Goal: Navigation & Orientation: Find specific page/section

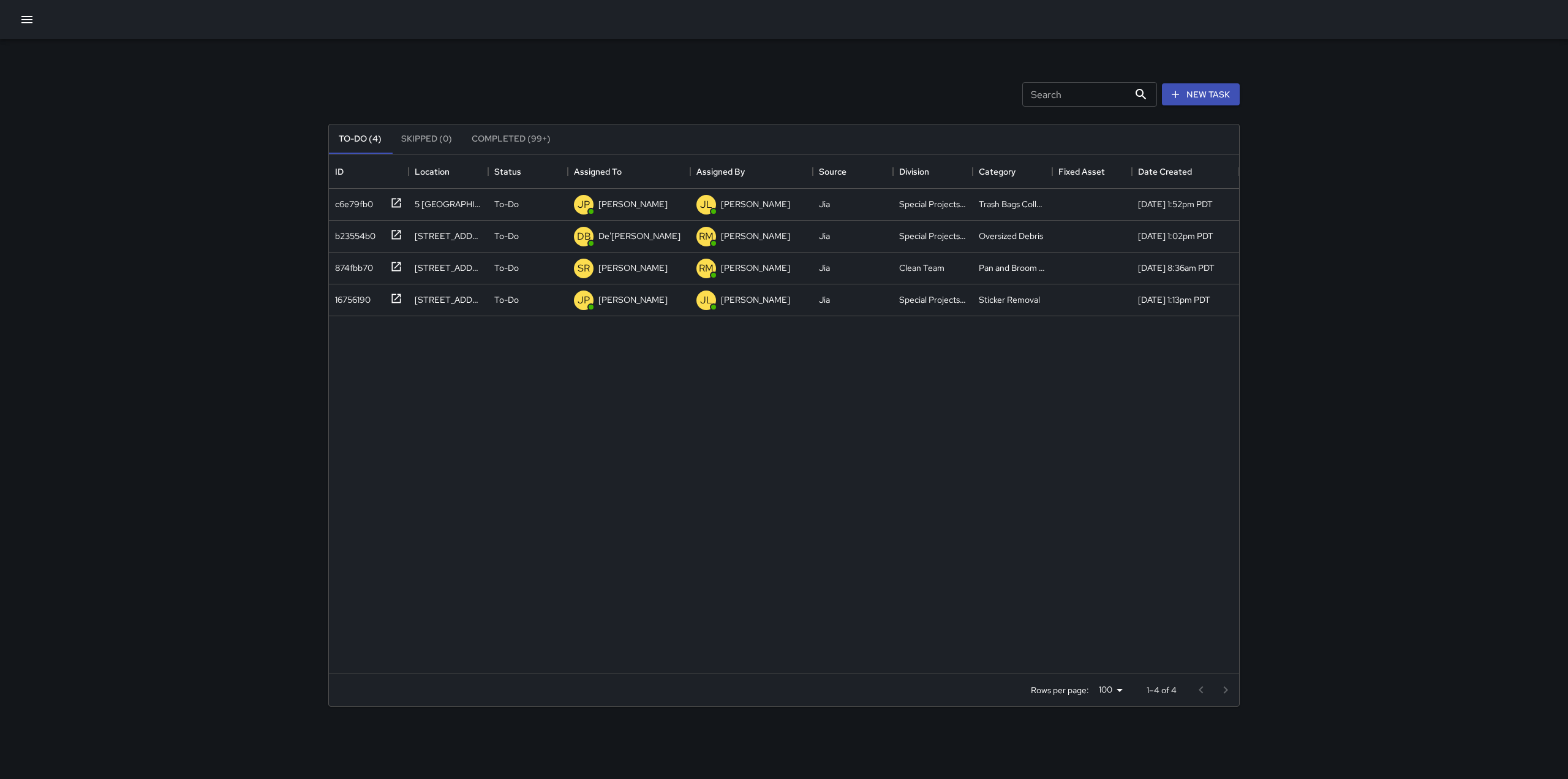
scroll to position [510, 901]
click at [24, 14] on icon "button" at bounding box center [27, 20] width 15 height 15
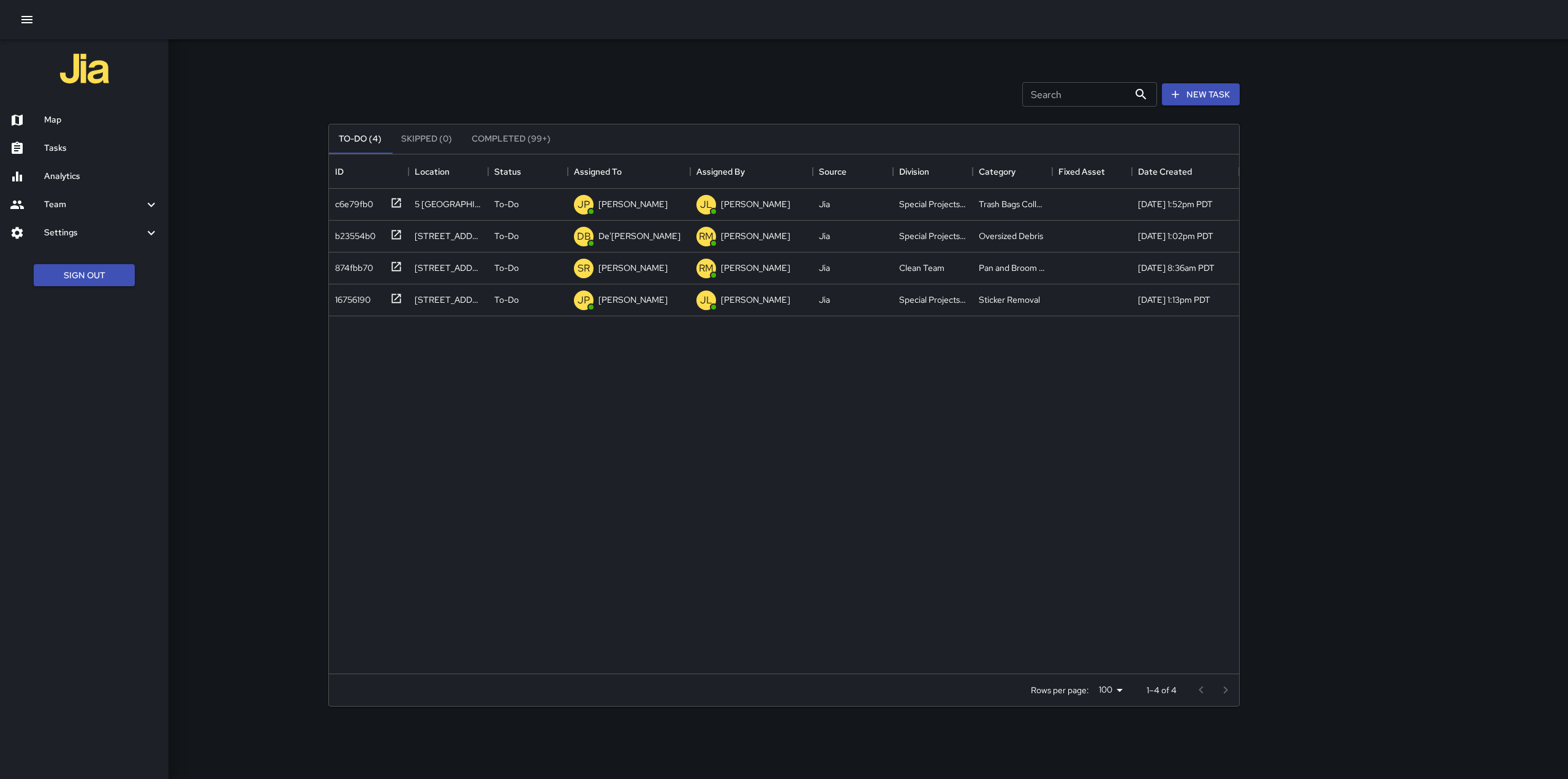
click at [65, 116] on h6 "Map" at bounding box center [102, 120] width 114 height 13
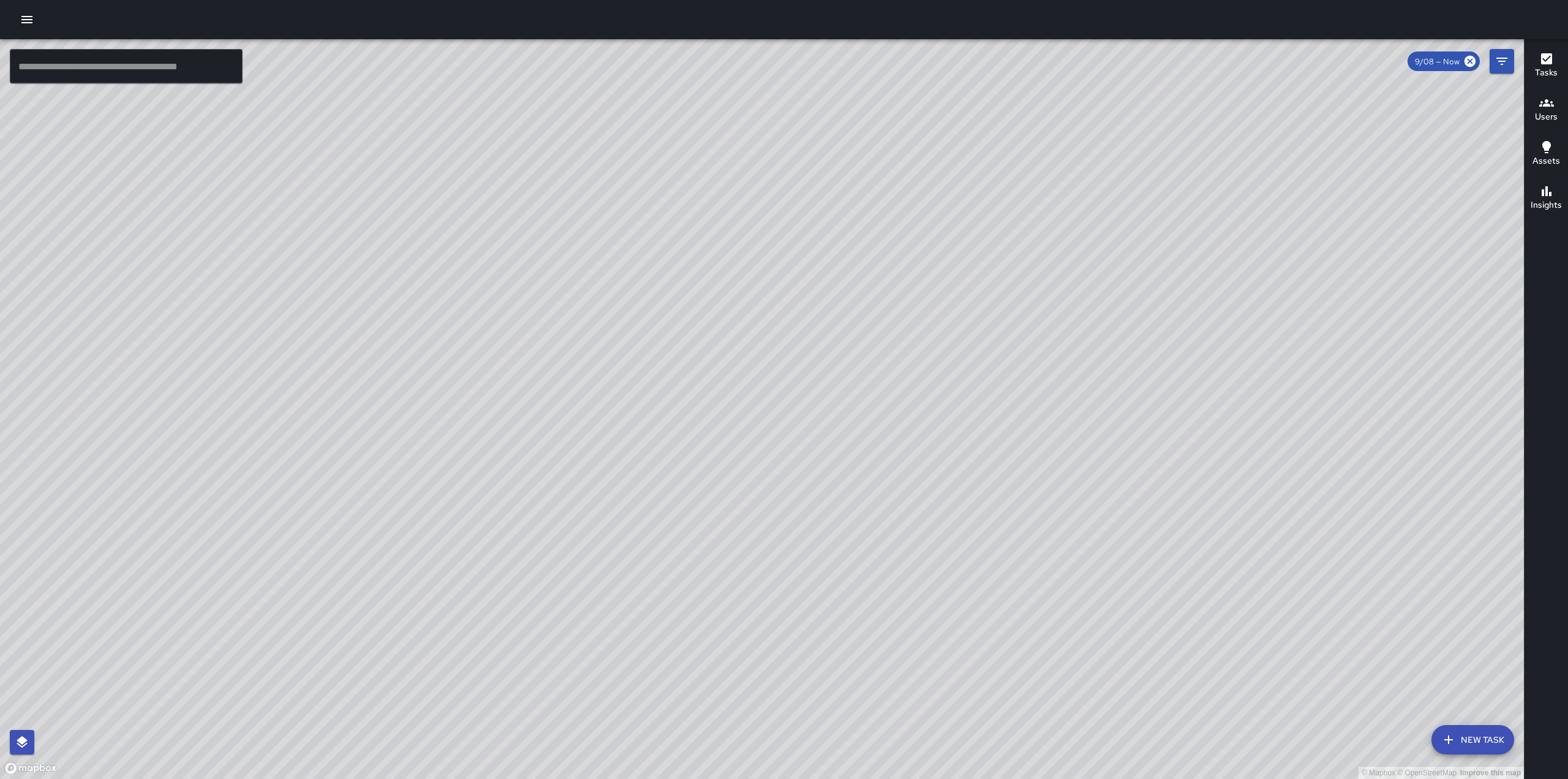
drag, startPoint x: 690, startPoint y: 470, endPoint x: 558, endPoint y: 156, distance: 340.6
click at [558, 156] on div "© Mapbox © OpenStreetMap Improve this map" at bounding box center [762, 409] width 1524 height 740
drag, startPoint x: 548, startPoint y: 197, endPoint x: 511, endPoint y: 337, distance: 144.8
click at [511, 337] on div "© Mapbox © OpenStreetMap Improve this map" at bounding box center [762, 409] width 1524 height 740
click at [585, 249] on div "© Mapbox © OpenStreetMap Improve this map" at bounding box center [762, 409] width 1524 height 740
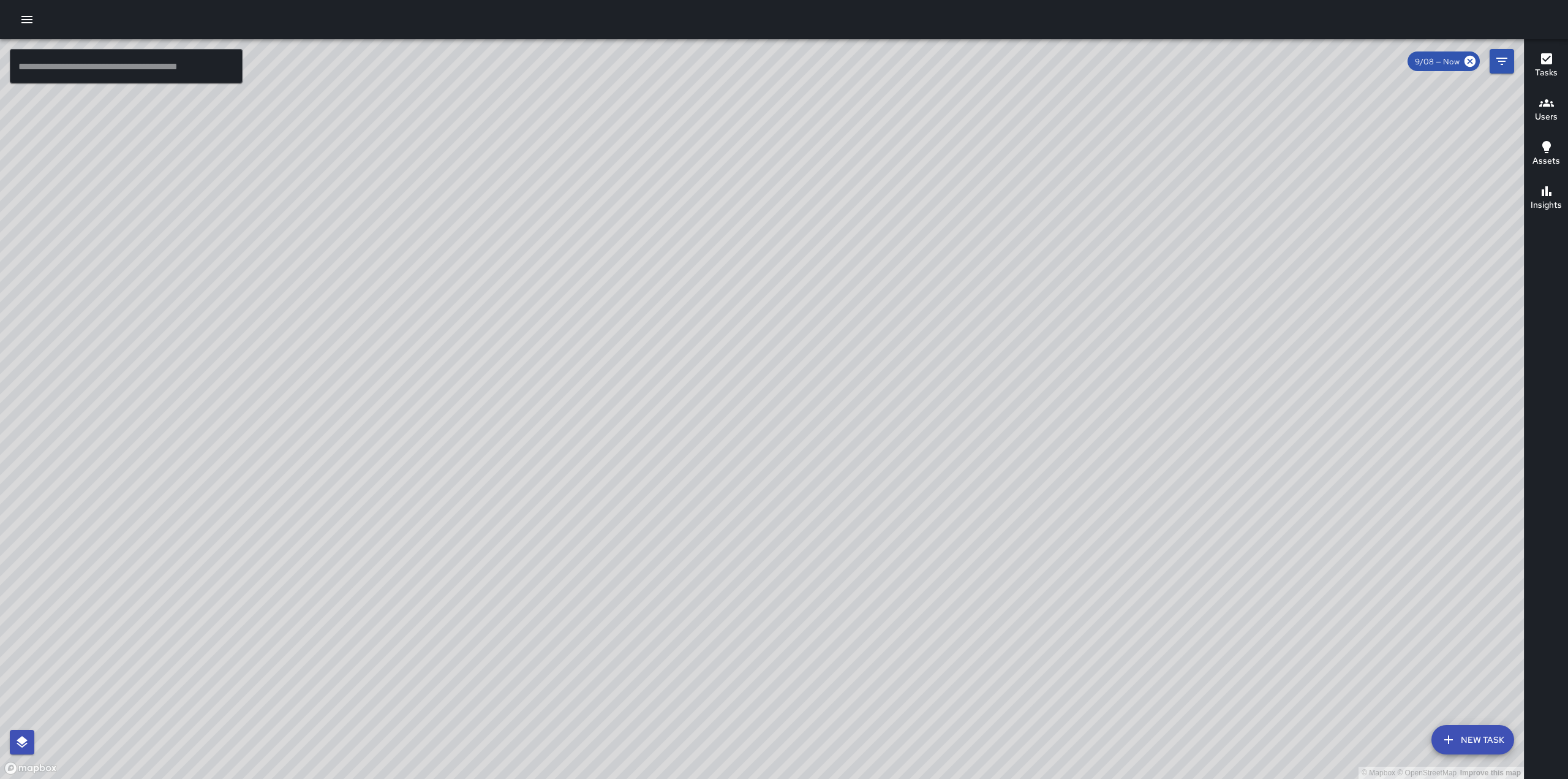
click at [585, 249] on div "© Mapbox © OpenStreetMap Improve this map MK [PERSON_NAME] [STREET_ADDRESS] Com…" at bounding box center [762, 409] width 1524 height 740
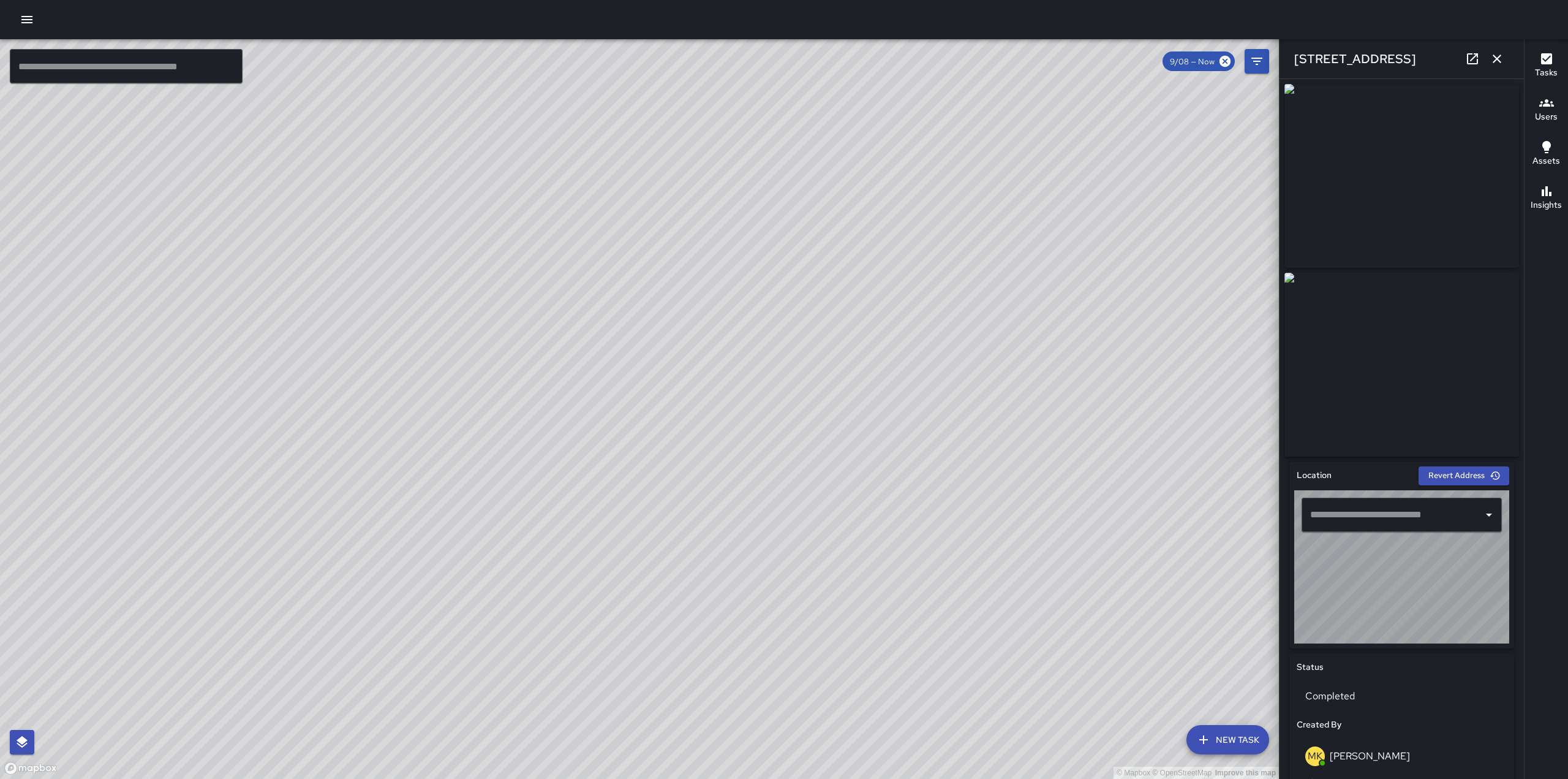
type input "**********"
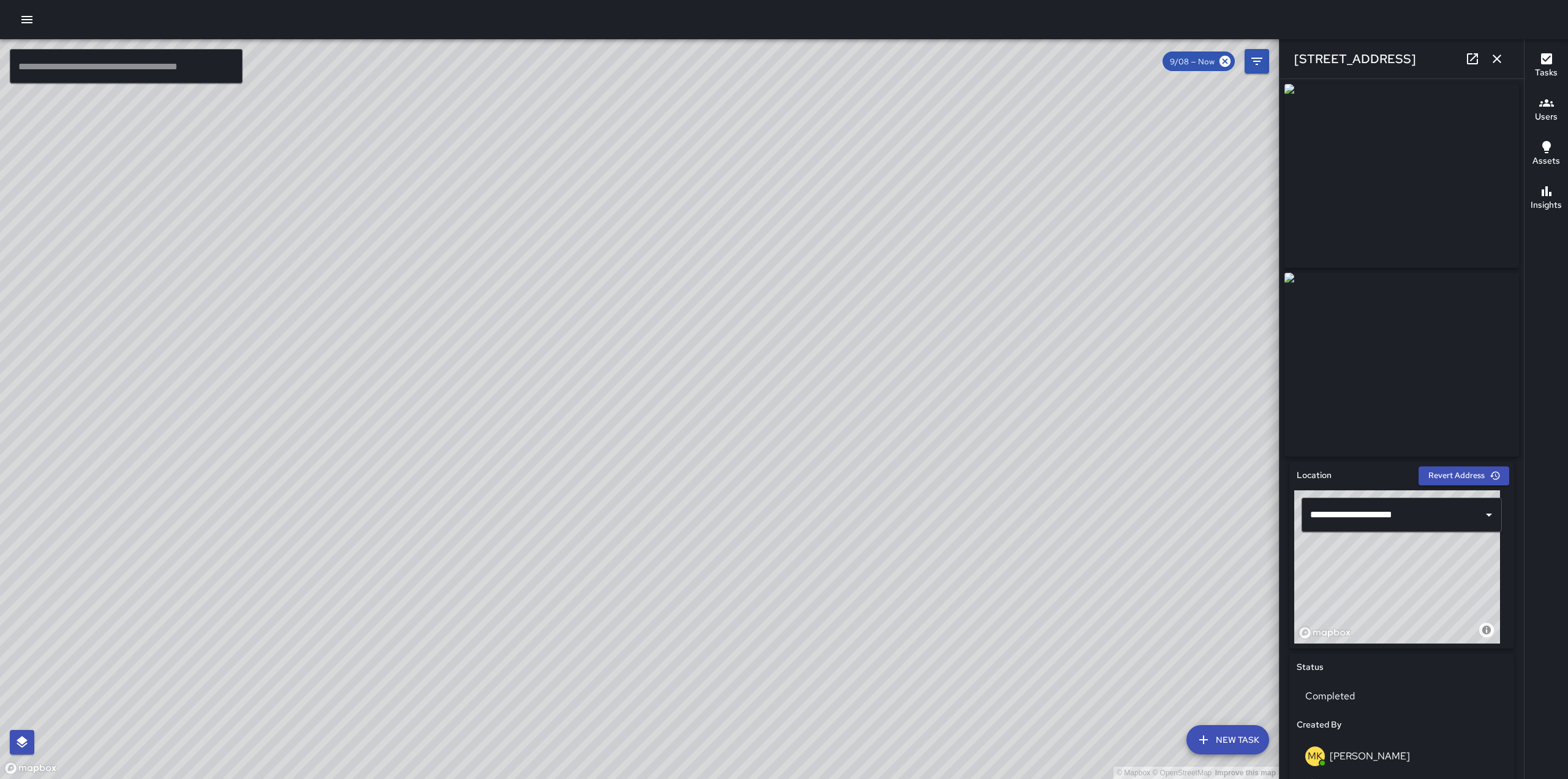
click at [269, 551] on div "© Mapbox © OpenStreetMap Improve this map" at bounding box center [639, 409] width 1279 height 740
drag, startPoint x: 603, startPoint y: 502, endPoint x: 472, endPoint y: 378, distance: 180.4
click at [472, 378] on div "© Mapbox © OpenStreetMap Improve this map" at bounding box center [639, 409] width 1279 height 740
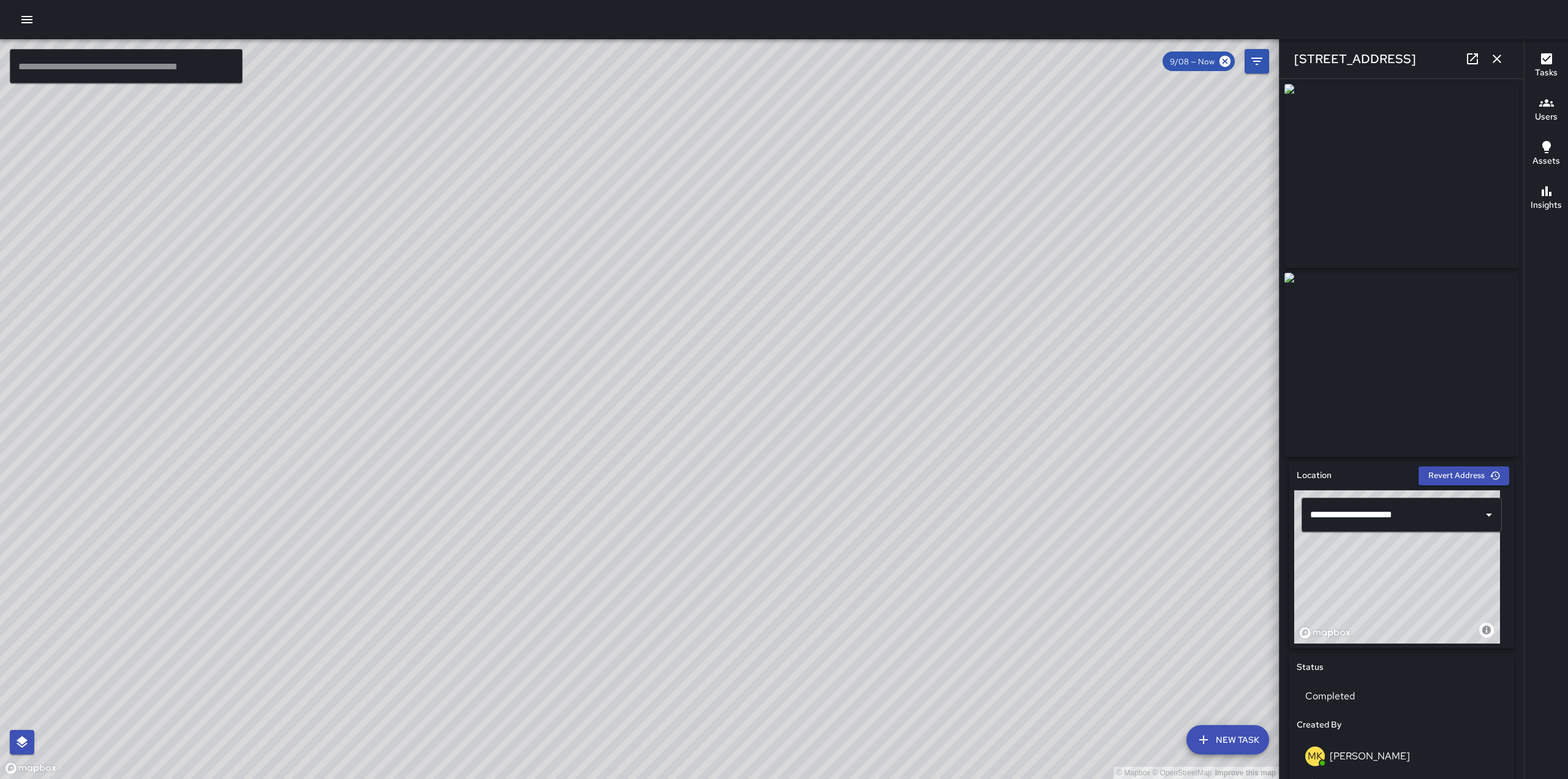
drag, startPoint x: 689, startPoint y: 350, endPoint x: 413, endPoint y: -8, distance: 452.0
click at [413, 0] on html "© Mapbox © OpenStreetMap Improve this map ​ New Task 9/08 — Now Map Layers Task…" at bounding box center [784, 389] width 1568 height 779
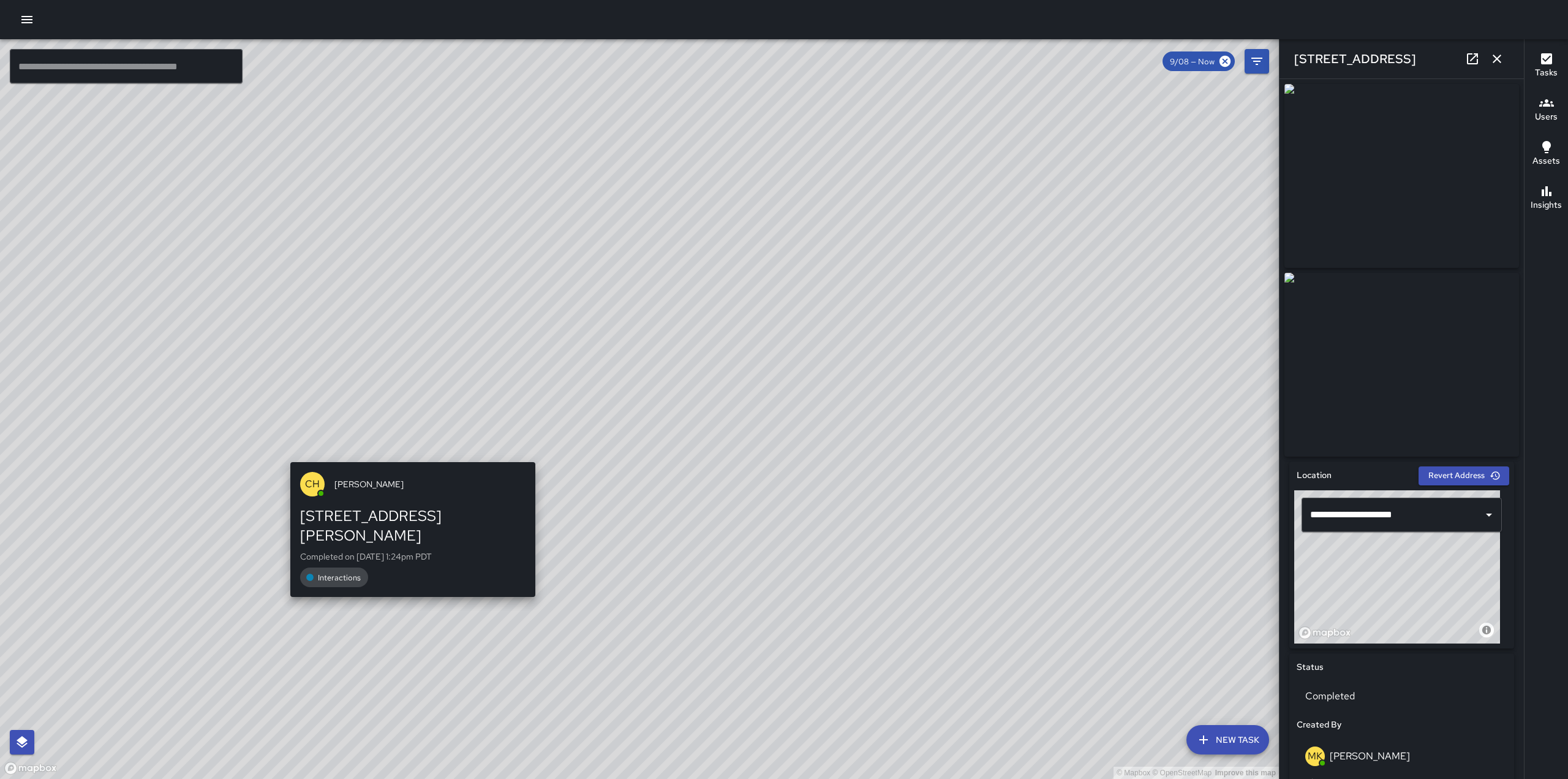
click at [415, 459] on div "© Mapbox © OpenStreetMap Improve this map CH [PERSON_NAME] [STREET_ADDRESS][PER…" at bounding box center [639, 409] width 1279 height 740
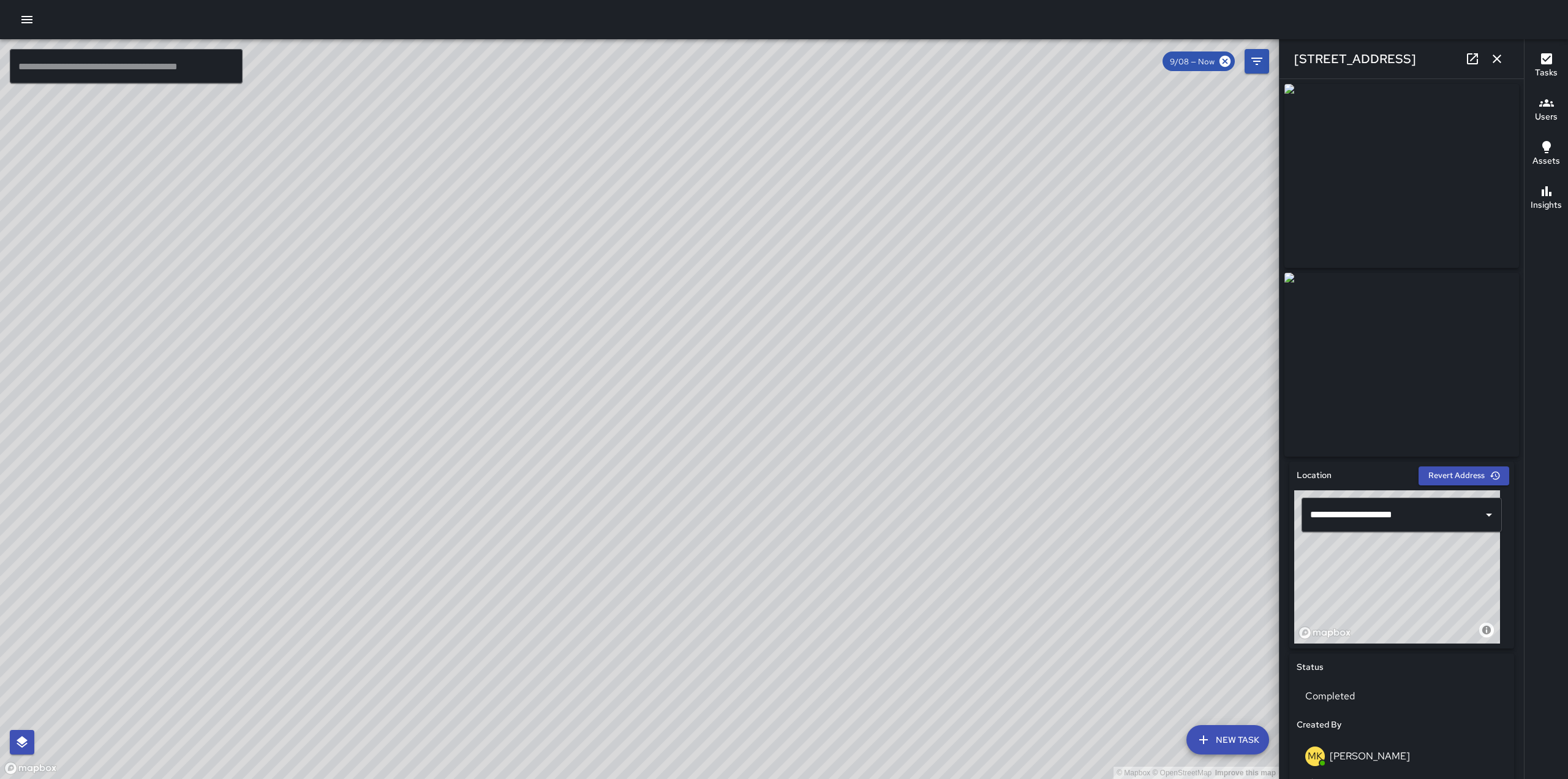
drag, startPoint x: 740, startPoint y: 373, endPoint x: 456, endPoint y: 667, distance: 408.8
click at [456, 667] on div "© Mapbox © OpenStreetMap Improve this map" at bounding box center [639, 409] width 1279 height 740
drag, startPoint x: 403, startPoint y: 546, endPoint x: 697, endPoint y: 215, distance: 442.7
click at [697, 215] on div "© Mapbox © OpenStreetMap Improve this map" at bounding box center [639, 409] width 1279 height 740
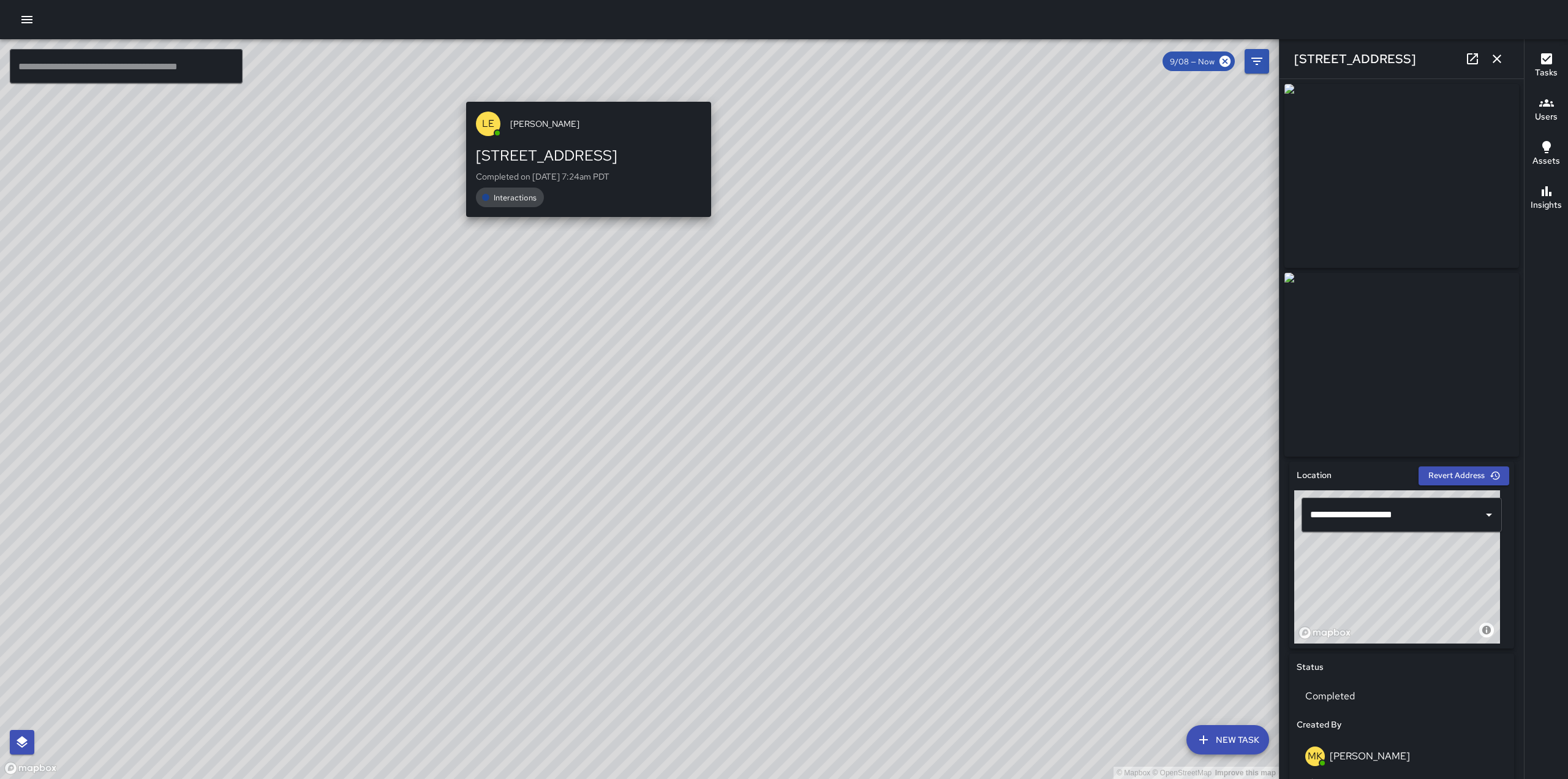
drag, startPoint x: 439, startPoint y: 349, endPoint x: 582, endPoint y: 99, distance: 288.0
click at [582, 99] on div "© Mapbox © OpenStreetMap Improve this map LE [PERSON_NAME] [STREET_ADDRESS] Com…" at bounding box center [639, 409] width 1279 height 740
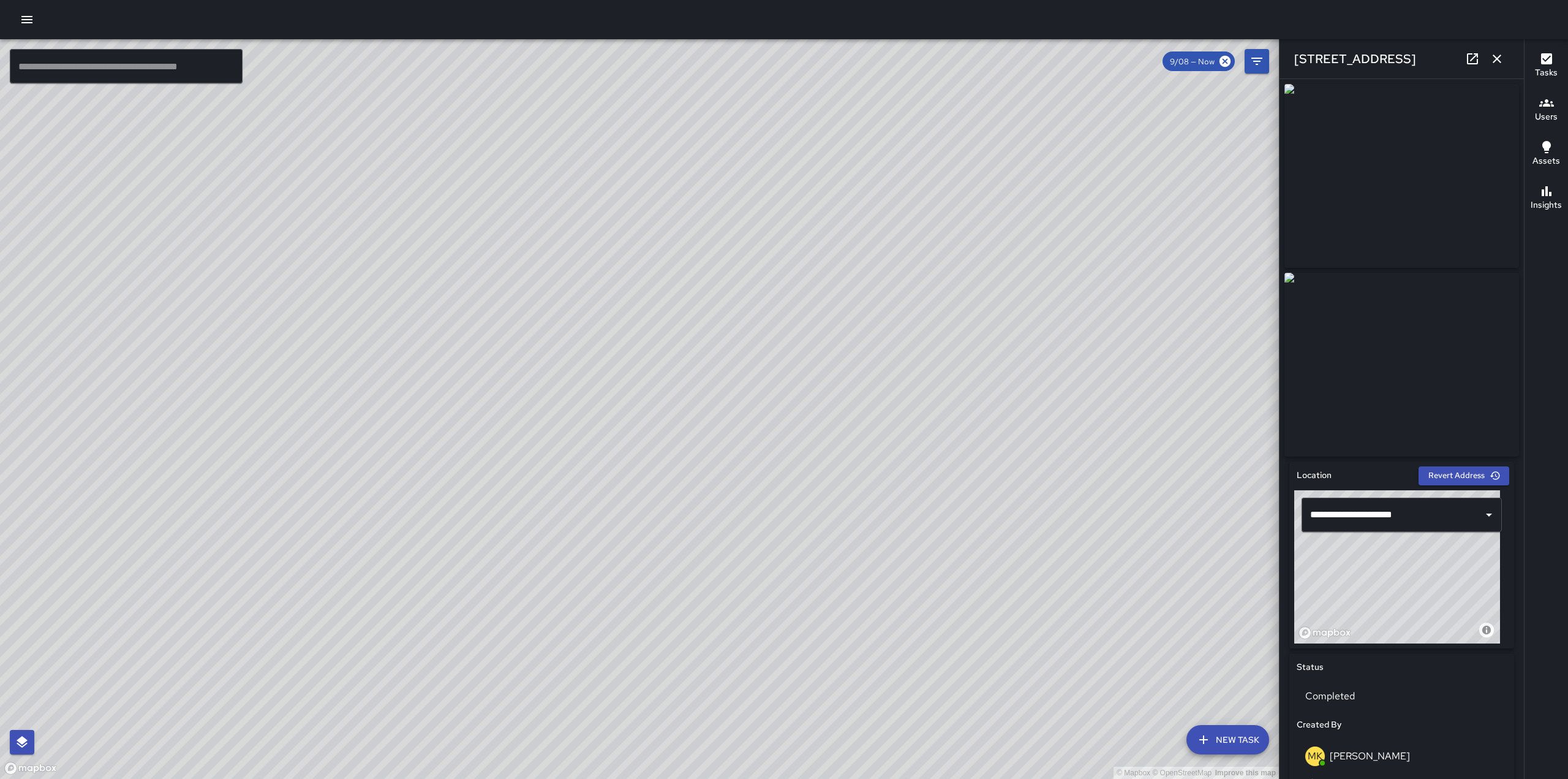
drag, startPoint x: 242, startPoint y: 429, endPoint x: 180, endPoint y: 496, distance: 91.3
click at [180, 496] on div "© Mapbox © OpenStreetMap Improve this map" at bounding box center [639, 409] width 1279 height 740
drag, startPoint x: 651, startPoint y: 446, endPoint x: 489, endPoint y: 706, distance: 306.3
click at [489, 706] on div "© Mapbox © OpenStreetMap Improve this map" at bounding box center [639, 409] width 1279 height 740
drag, startPoint x: 607, startPoint y: 427, endPoint x: 546, endPoint y: 647, distance: 228.3
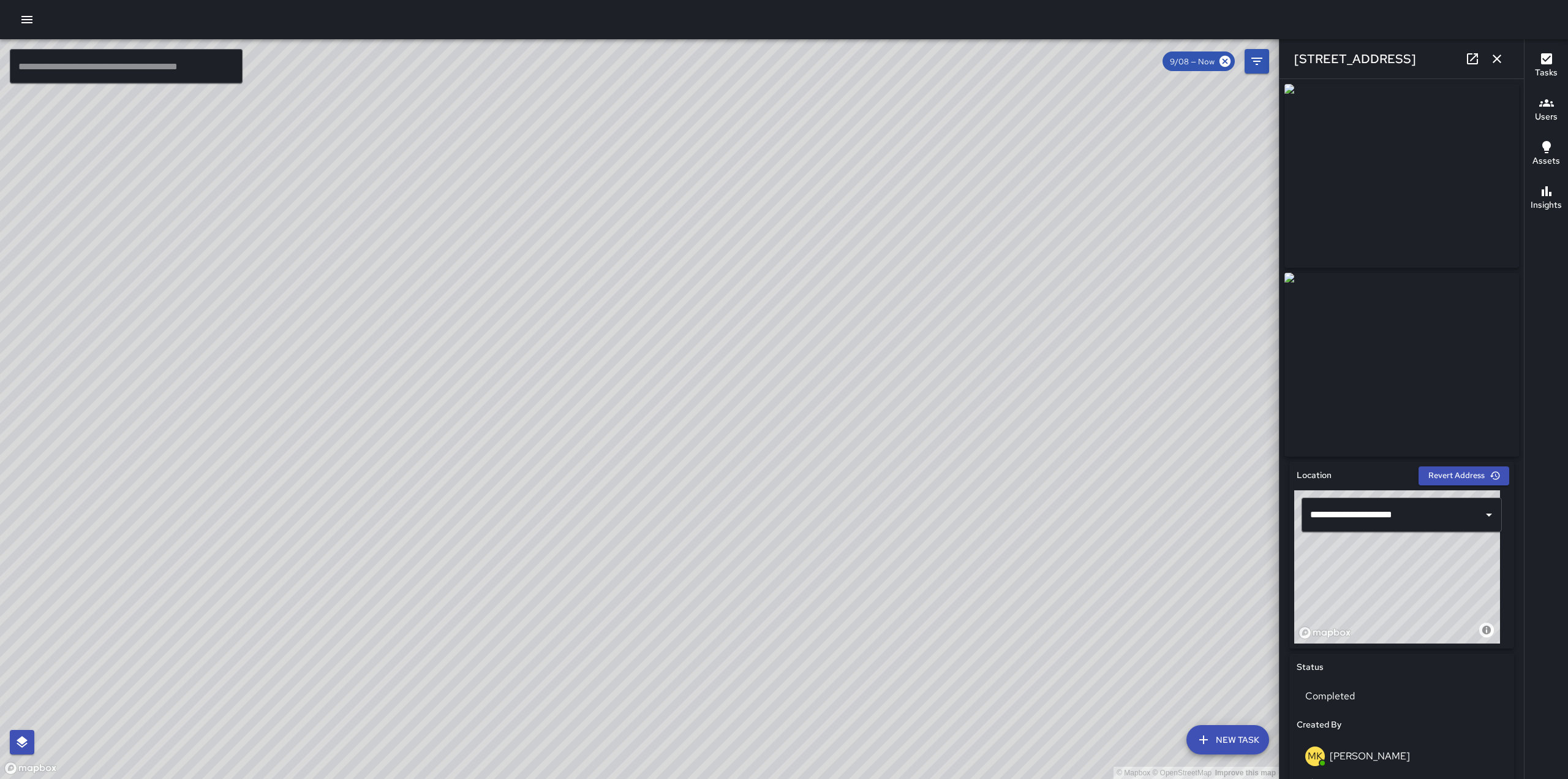
click at [546, 647] on div "© Mapbox © OpenStreetMap Improve this map" at bounding box center [639, 409] width 1279 height 740
drag, startPoint x: 684, startPoint y: 438, endPoint x: 670, endPoint y: 565, distance: 127.8
click at [670, 565] on div "© Mapbox © OpenStreetMap Improve this map" at bounding box center [639, 409] width 1279 height 740
click at [584, 338] on div "© Mapbox © OpenStreetMap Improve this map" at bounding box center [639, 409] width 1279 height 740
drag, startPoint x: 618, startPoint y: 415, endPoint x: 544, endPoint y: 217, distance: 211.4
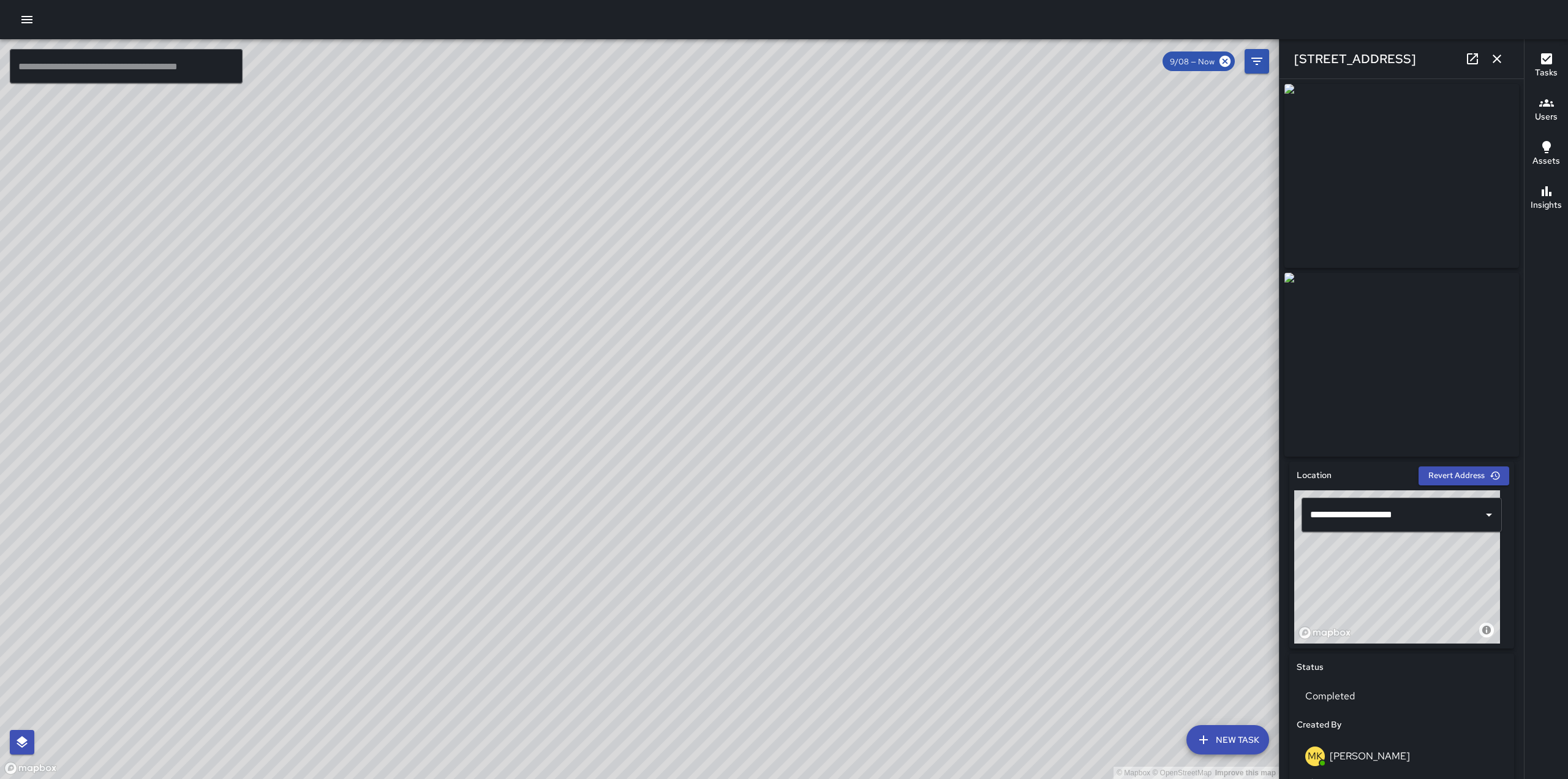
click at [544, 217] on div "© Mapbox © OpenStreetMap Improve this map" at bounding box center [639, 409] width 1279 height 740
click at [571, 508] on div "© Mapbox © OpenStreetMap Improve this map" at bounding box center [639, 409] width 1279 height 740
